Goal: Check status

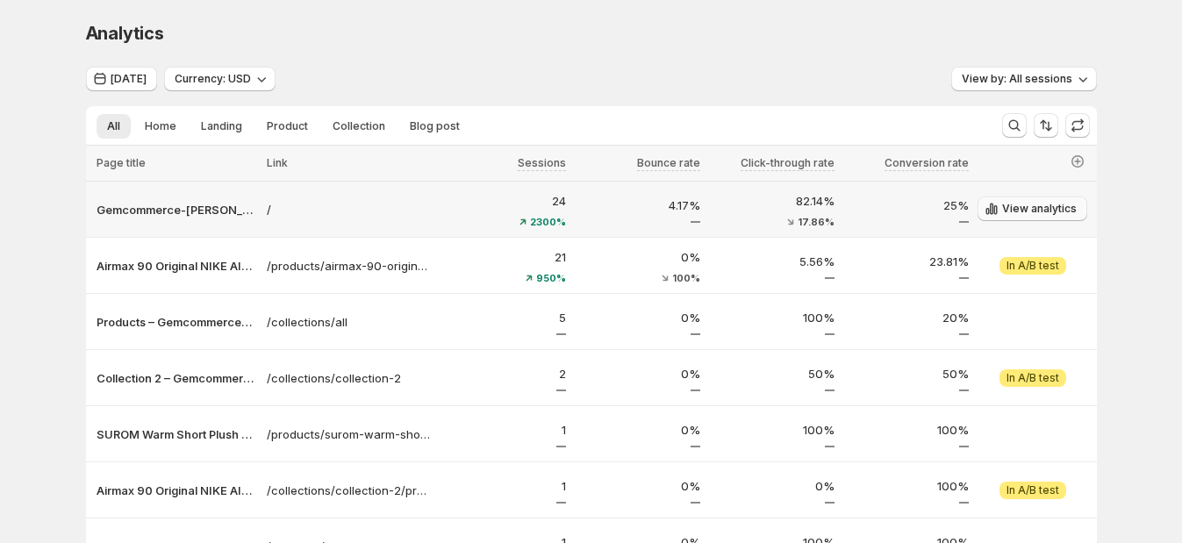
click at [1061, 196] on button "View analytics" at bounding box center [1032, 208] width 110 height 25
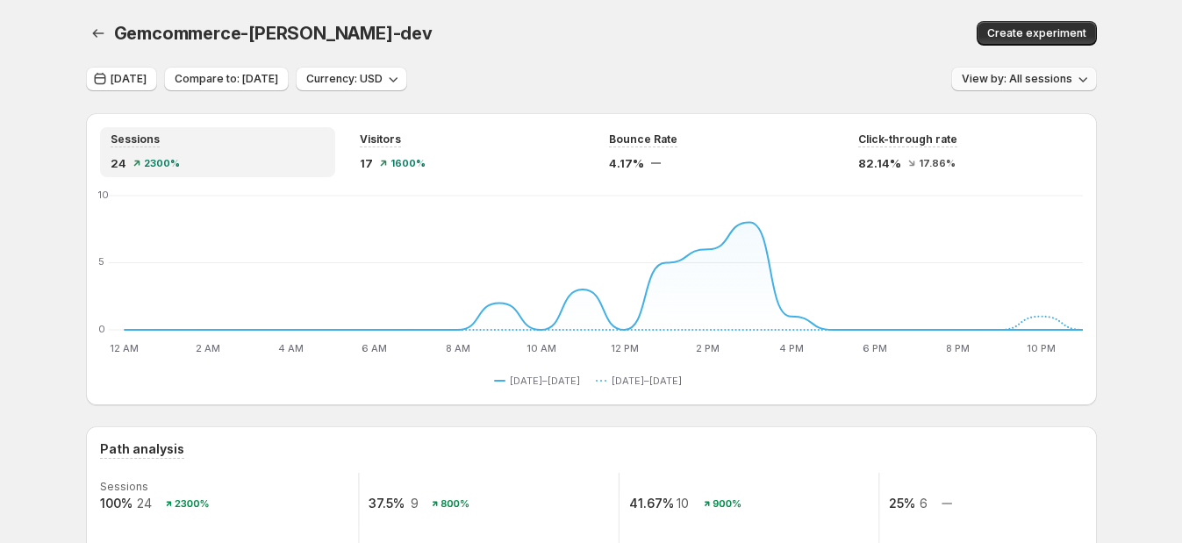
click at [1079, 82] on icon "button" at bounding box center [1083, 79] width 18 height 18
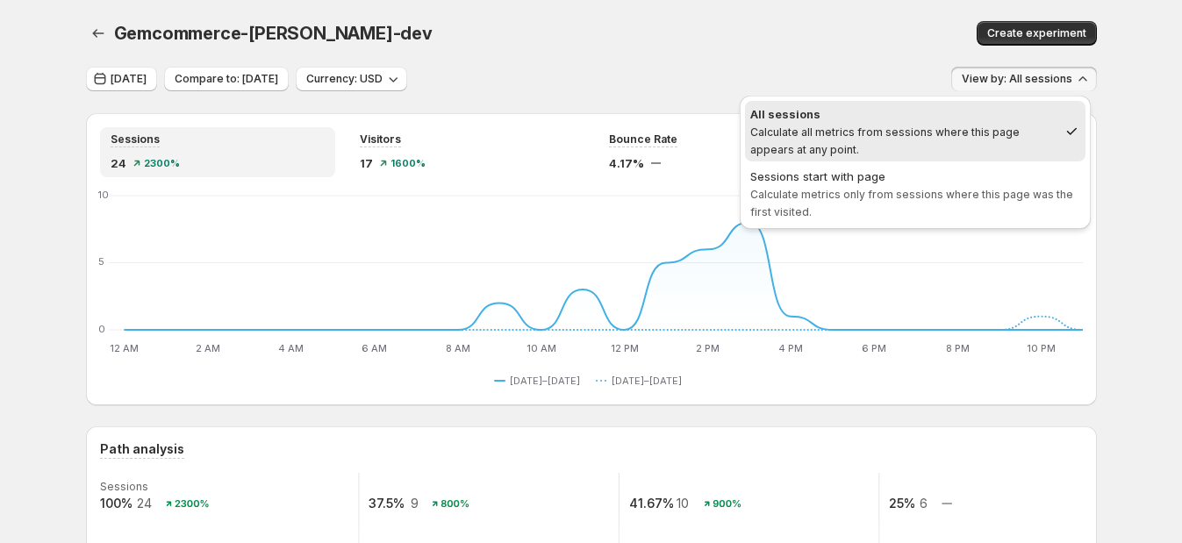
click at [908, 0] on div "Gemcommerce-[PERSON_NAME]-dev. This page is ready Gemcommerce-[PERSON_NAME]-dev…" at bounding box center [591, 33] width 1011 height 67
